Goal: Task Accomplishment & Management: Manage account settings

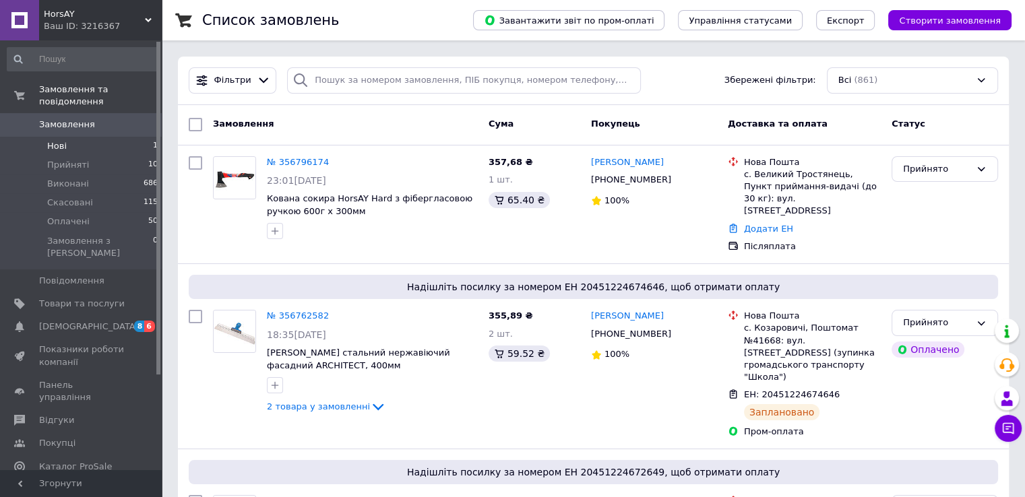
click at [51, 140] on span "Нові" at bounding box center [57, 146] width 20 height 12
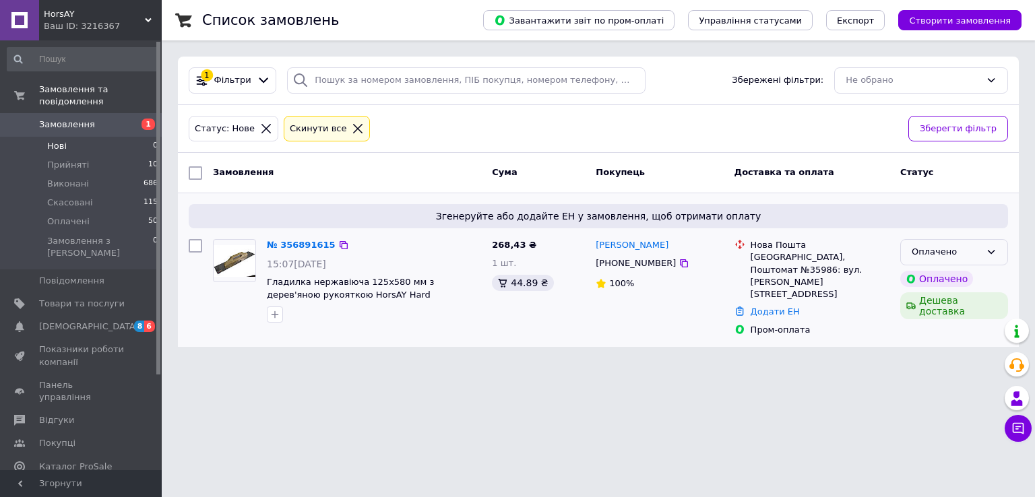
click at [994, 247] on icon at bounding box center [991, 252] width 11 height 11
click at [938, 277] on li "Прийнято" at bounding box center [954, 280] width 107 height 25
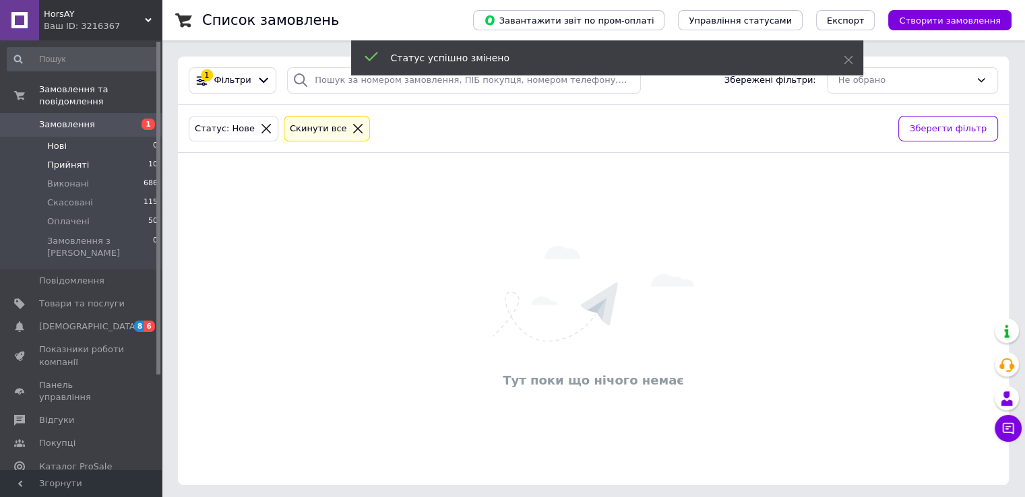
click at [53, 159] on span "Прийняті" at bounding box center [68, 165] width 42 height 12
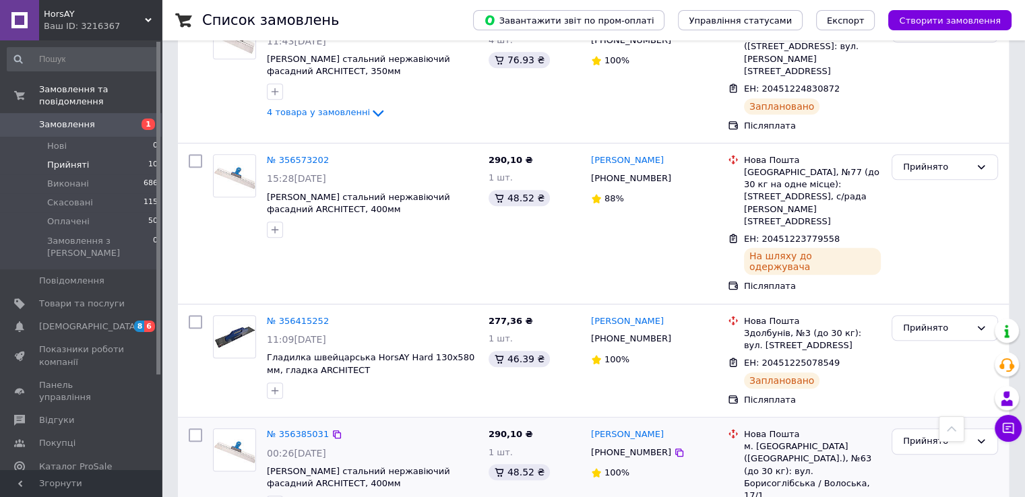
scroll to position [1025, 0]
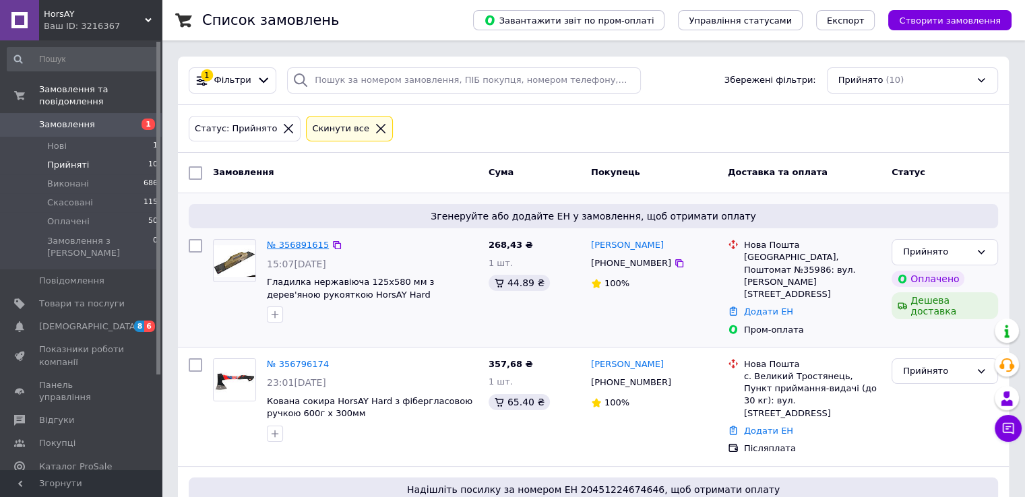
click at [299, 245] on link "№ 356891615" at bounding box center [298, 245] width 62 height 10
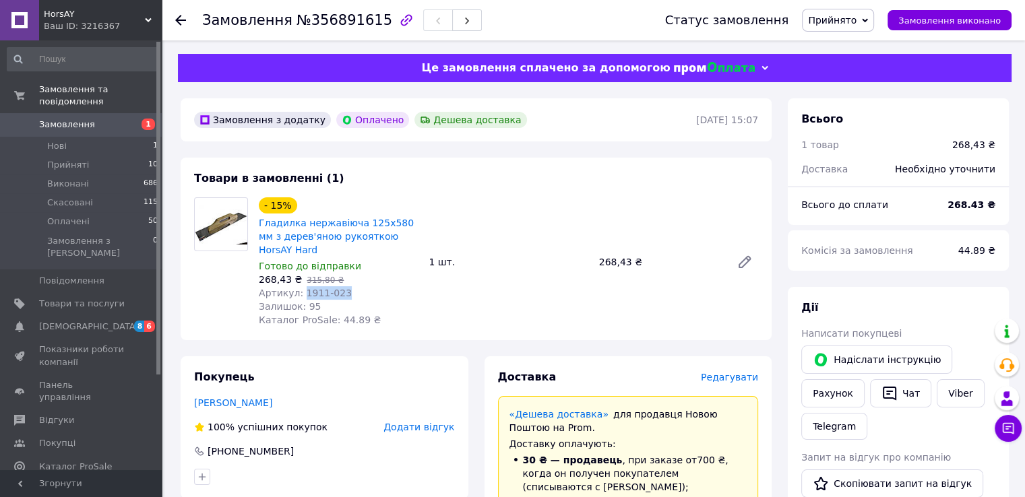
drag, startPoint x: 342, startPoint y: 282, endPoint x: 299, endPoint y: 286, distance: 43.3
click at [299, 286] on div "Артикул: 1911-023" at bounding box center [338, 292] width 159 height 13
copy span "1911-023"
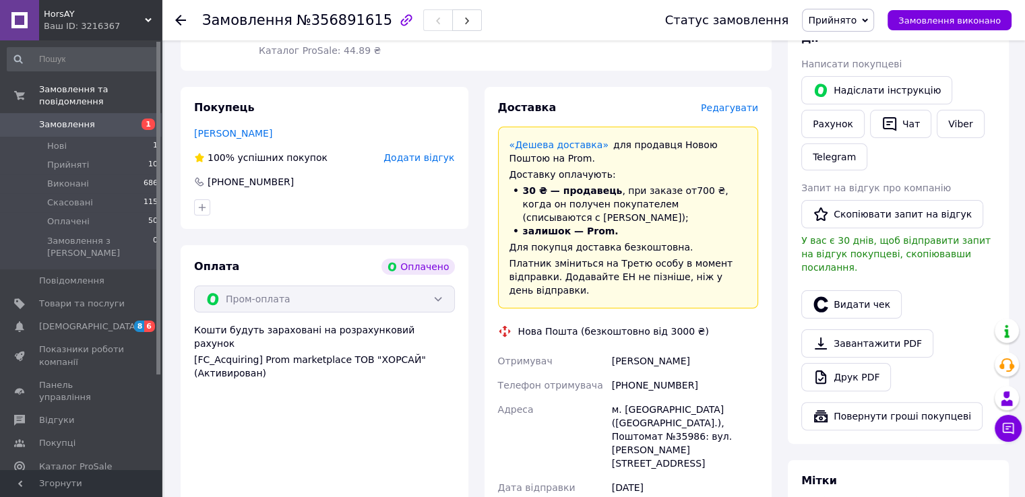
drag, startPoint x: 611, startPoint y: 335, endPoint x: 696, endPoint y: 330, distance: 85.1
click at [696, 349] on div "[PERSON_NAME]" at bounding box center [685, 361] width 152 height 24
copy div "[PERSON_NAME]"
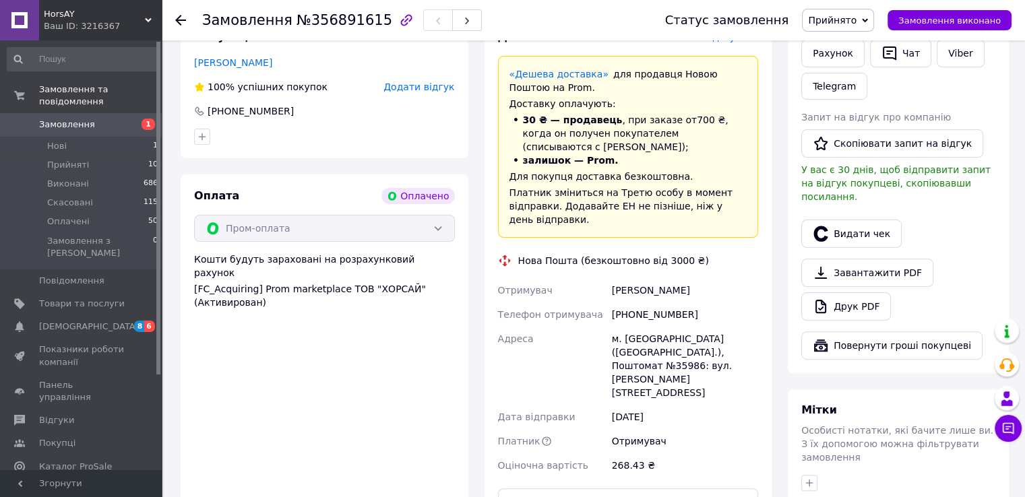
scroll to position [404, 0]
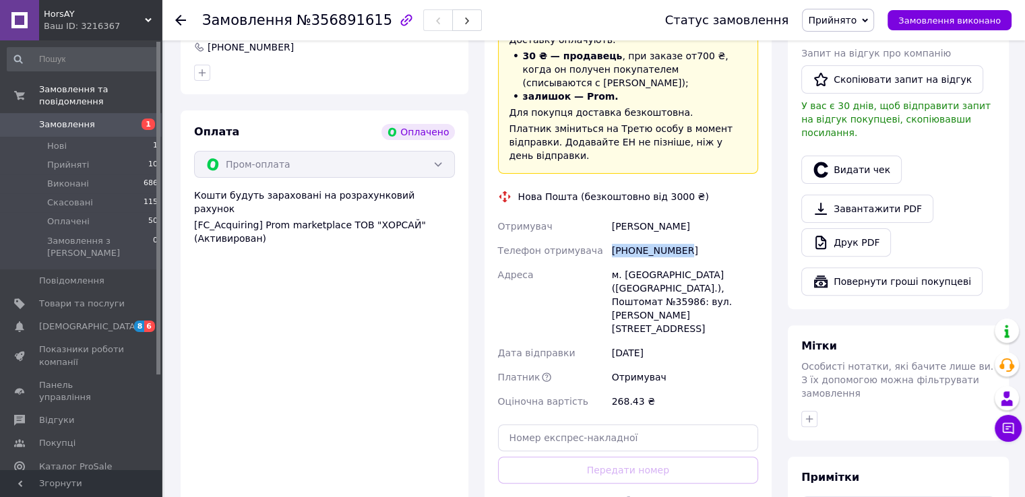
drag, startPoint x: 611, startPoint y: 224, endPoint x: 723, endPoint y: 224, distance: 111.2
click at [723, 239] on div "[PHONE_NUMBER]" at bounding box center [685, 251] width 152 height 24
copy div "[PHONE_NUMBER]"
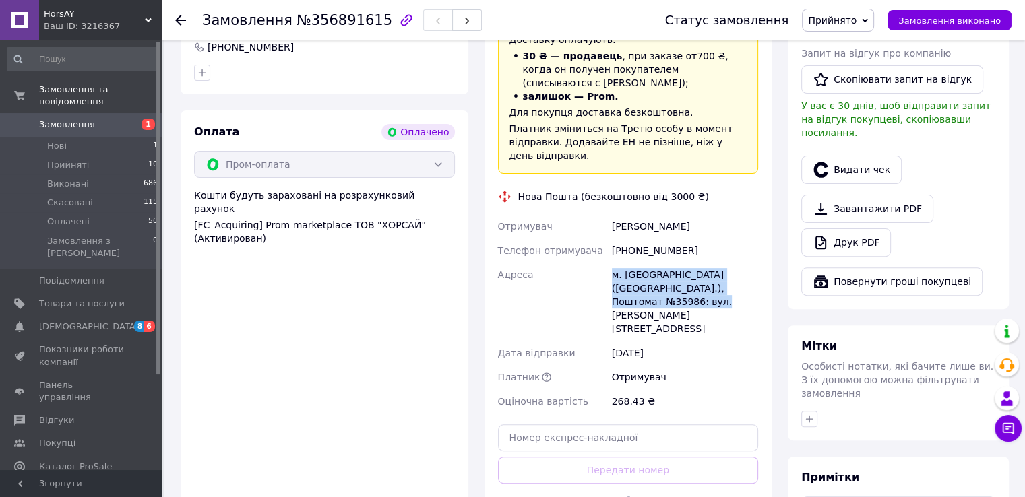
drag, startPoint x: 612, startPoint y: 250, endPoint x: 683, endPoint y: 278, distance: 76.2
click at [683, 278] on div "м. [GEOGRAPHIC_DATA] ([GEOGRAPHIC_DATA].), Поштомат №35986: вул. [PERSON_NAME][…" at bounding box center [685, 302] width 152 height 78
copy div "м. [GEOGRAPHIC_DATA] ([GEOGRAPHIC_DATA].), Поштомат №35986: вул. [PERSON_NAME][…"
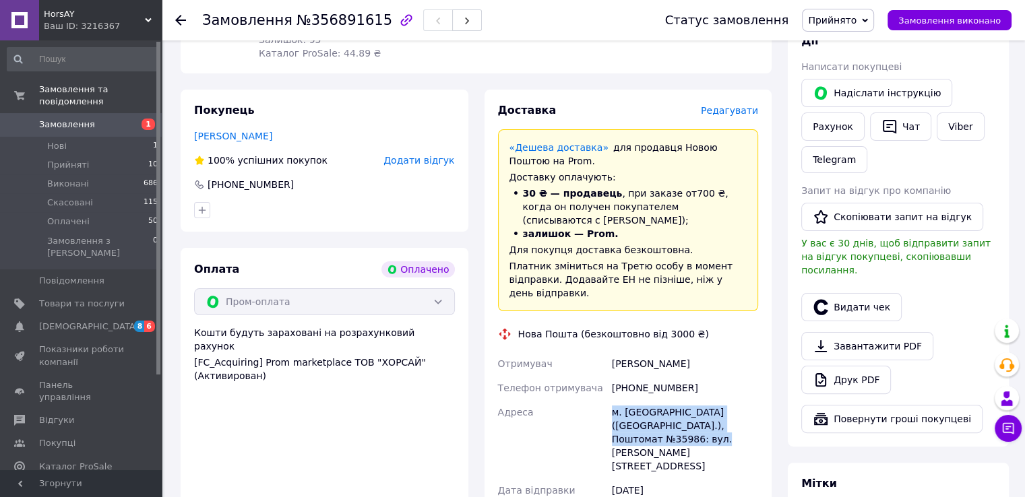
scroll to position [419, 0]
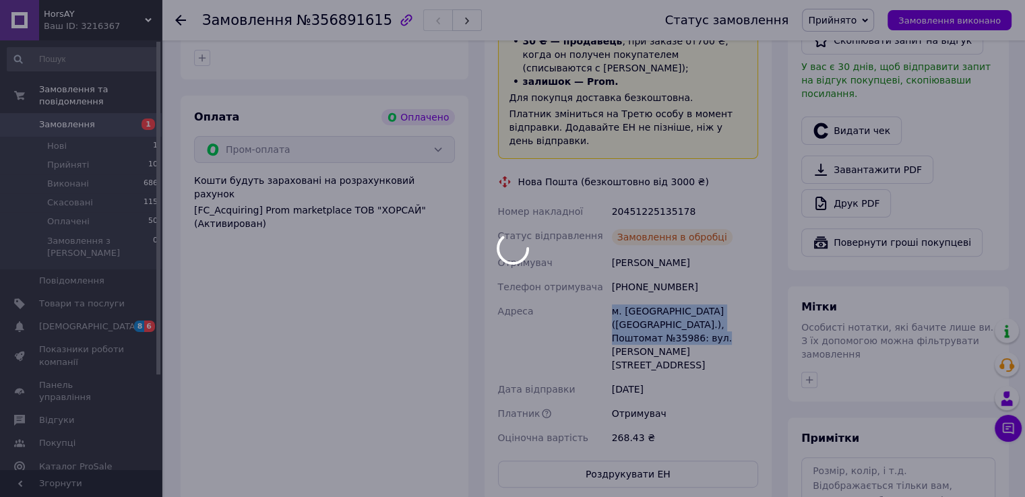
scroll to position [442, 0]
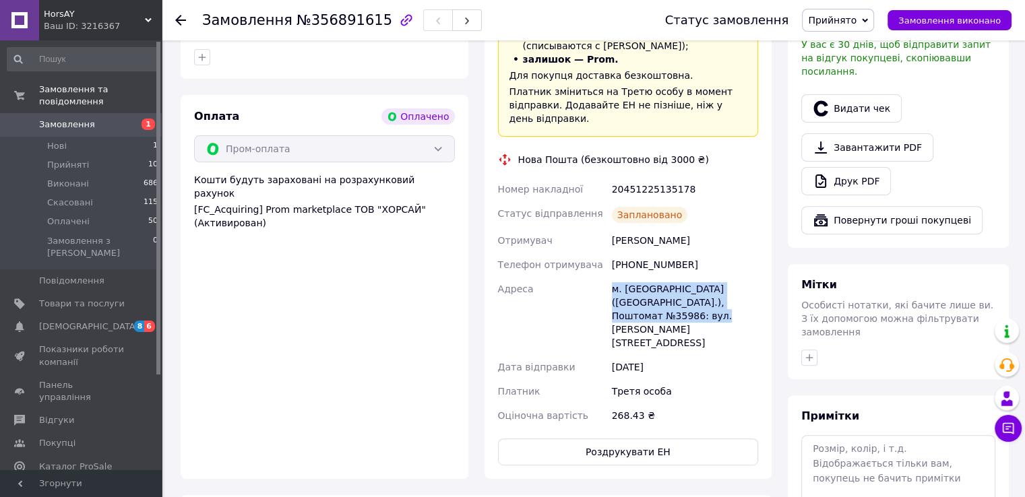
click at [764, 272] on div "Доставка Редагувати «Дешева доставка»   для продавця Новою Поштою на Prom. Дост…" at bounding box center [629, 197] width 288 height 564
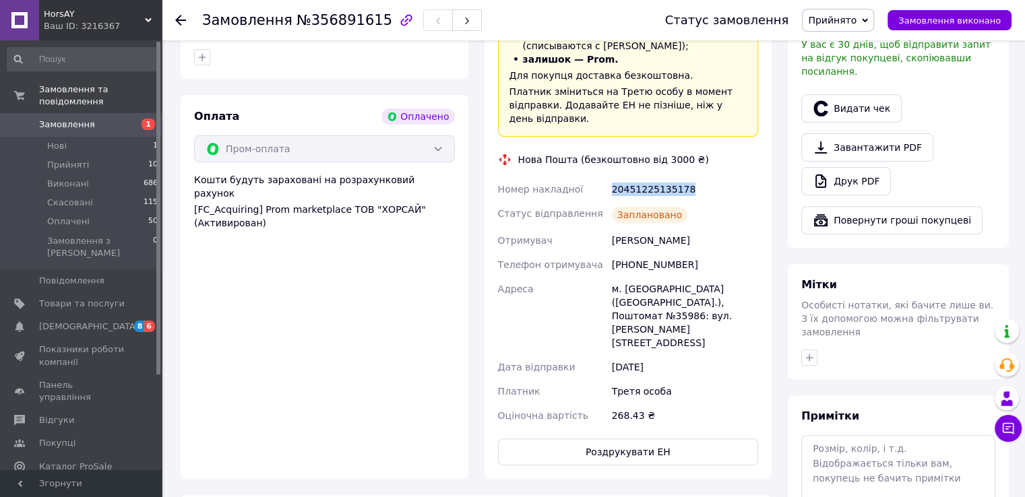
drag, startPoint x: 612, startPoint y: 162, endPoint x: 719, endPoint y: 168, distance: 107.4
click at [719, 177] on div "20451225135178" at bounding box center [685, 189] width 152 height 24
copy div "20451225135178"
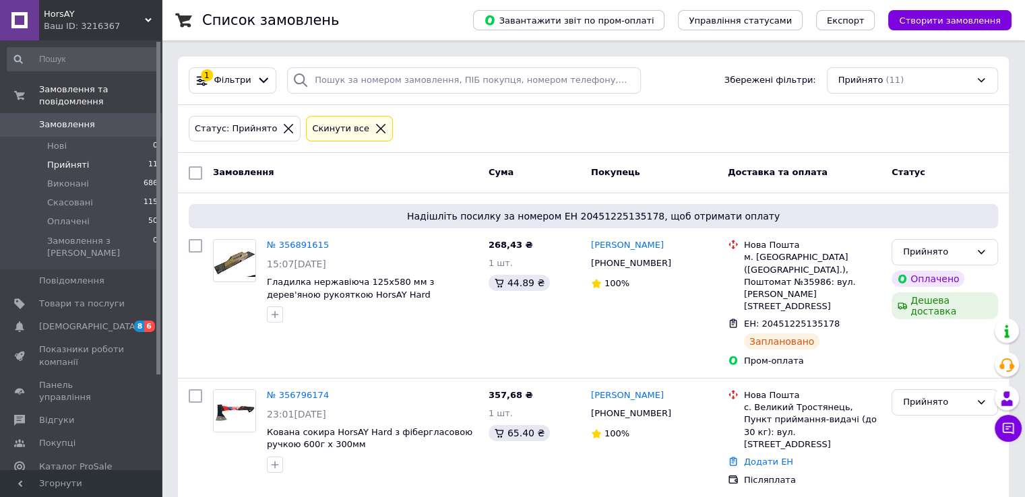
click at [404, 114] on div "Статус: Прийнято Cкинути все" at bounding box center [593, 129] width 815 height 32
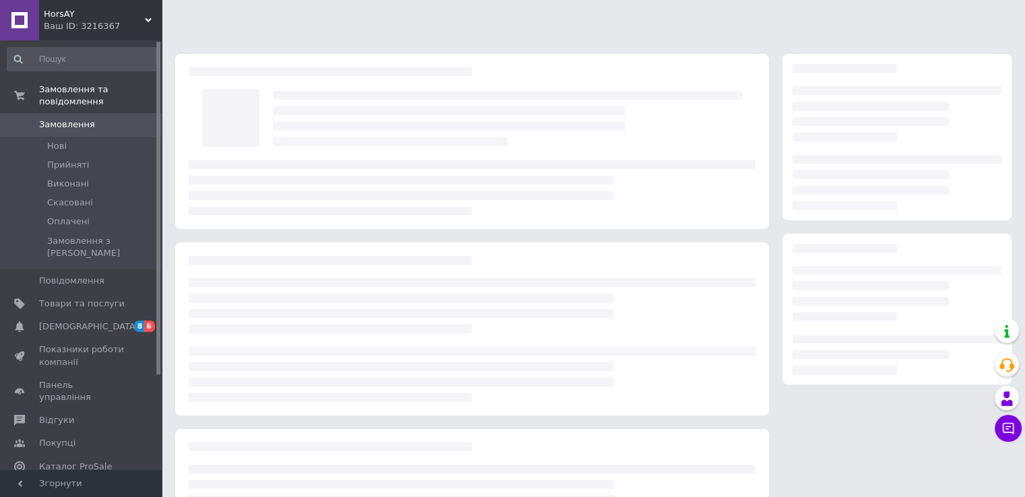
scroll to position [119, 0]
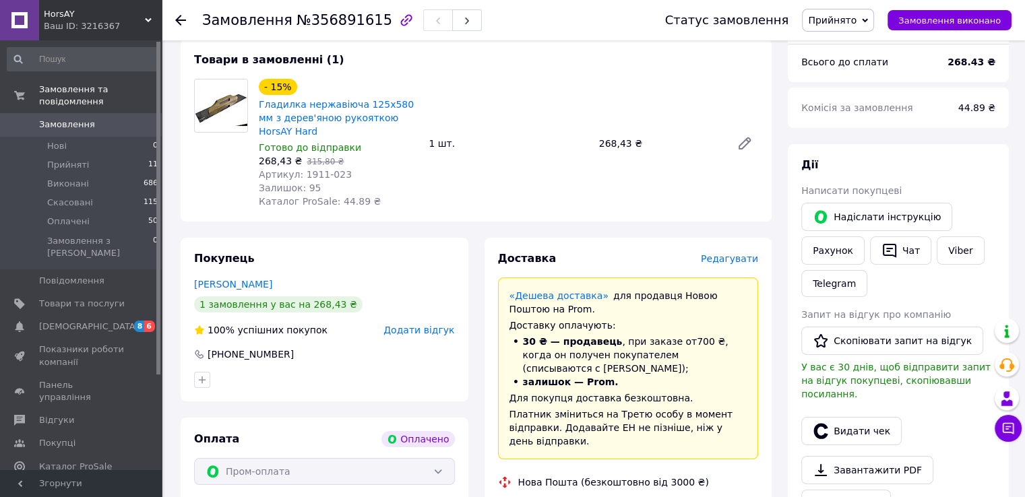
click at [175, 21] on icon at bounding box center [180, 20] width 11 height 11
